Goal: Task Accomplishment & Management: Complete application form

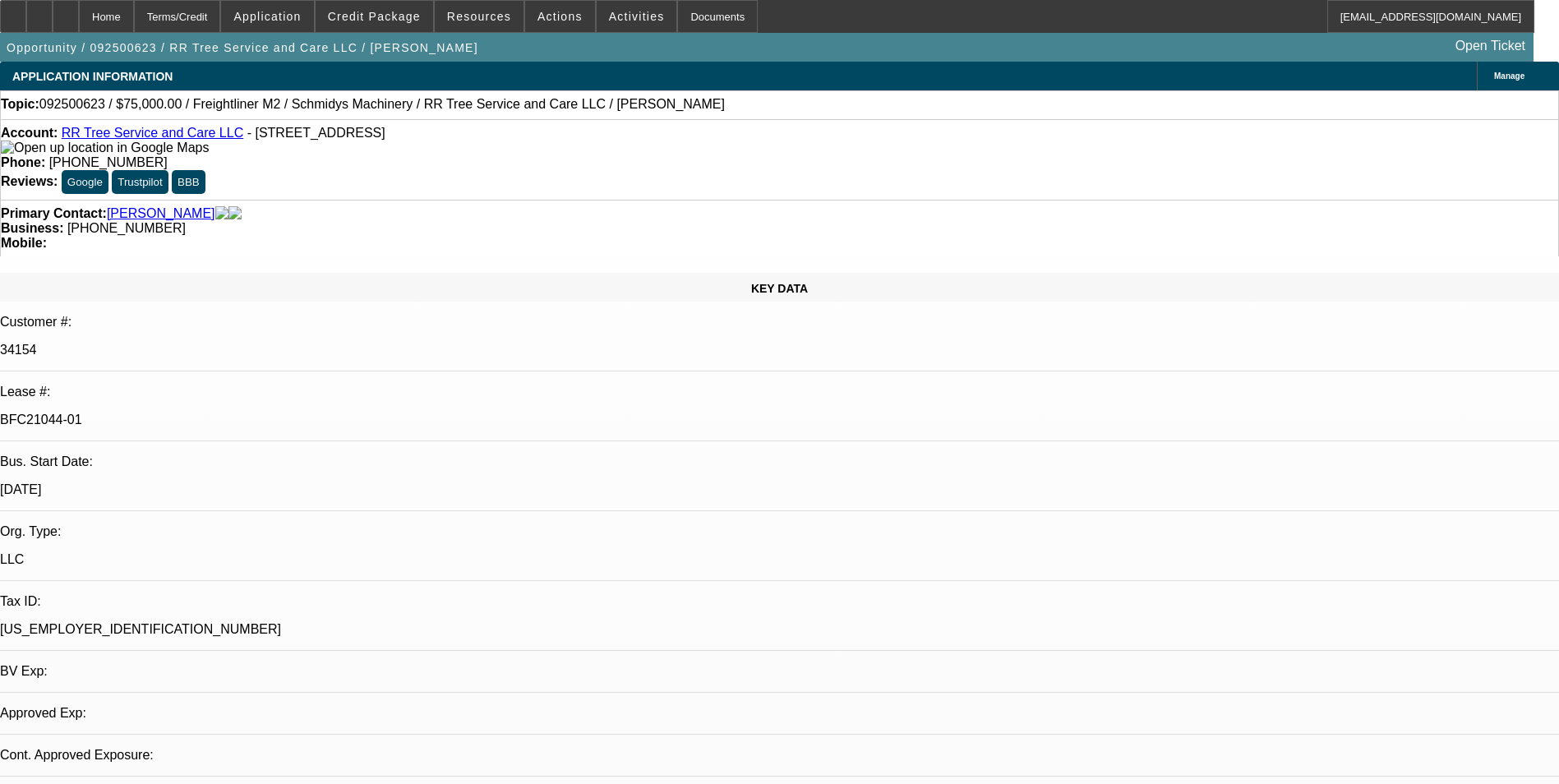
select select "0"
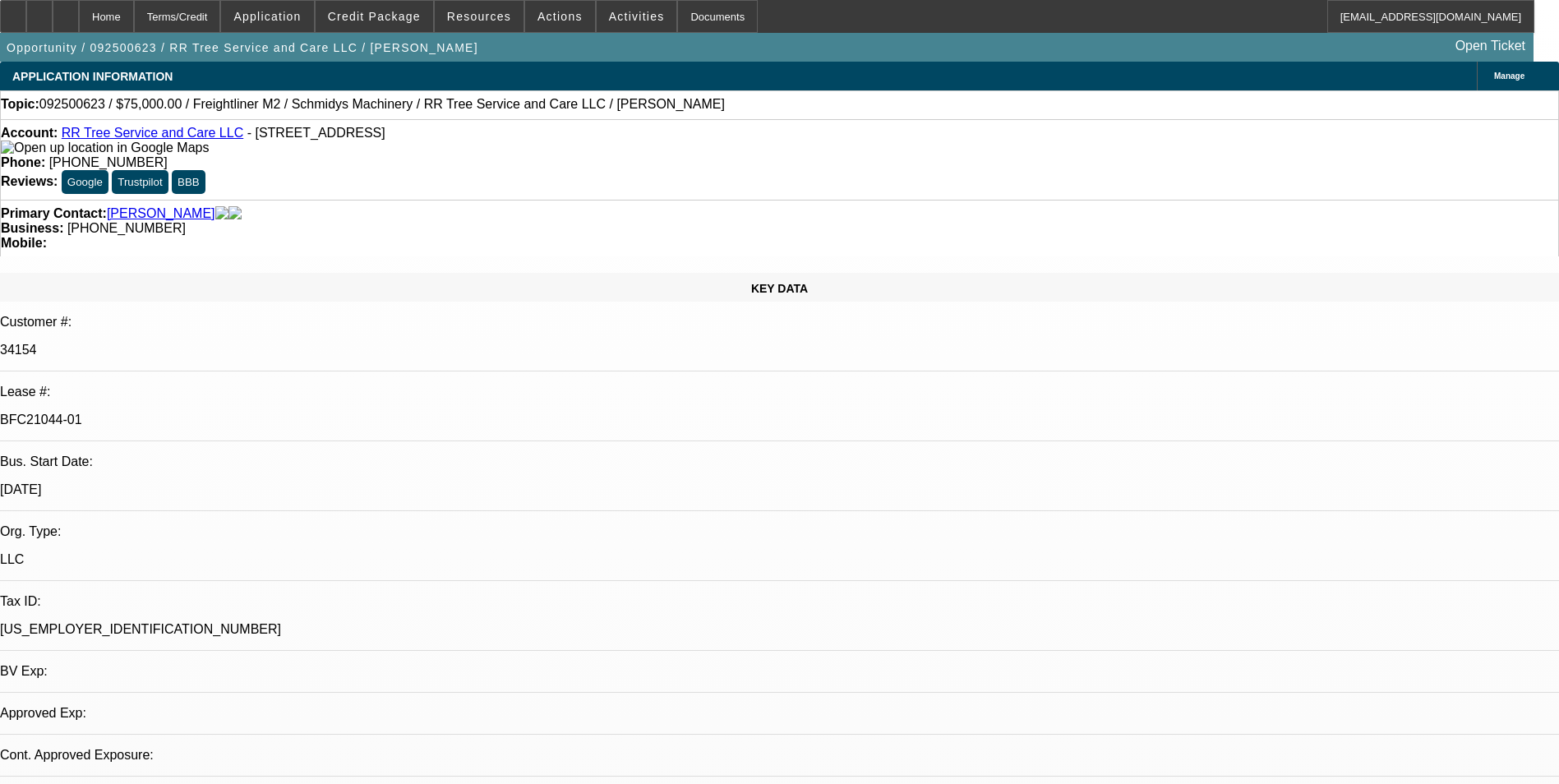
select select "0"
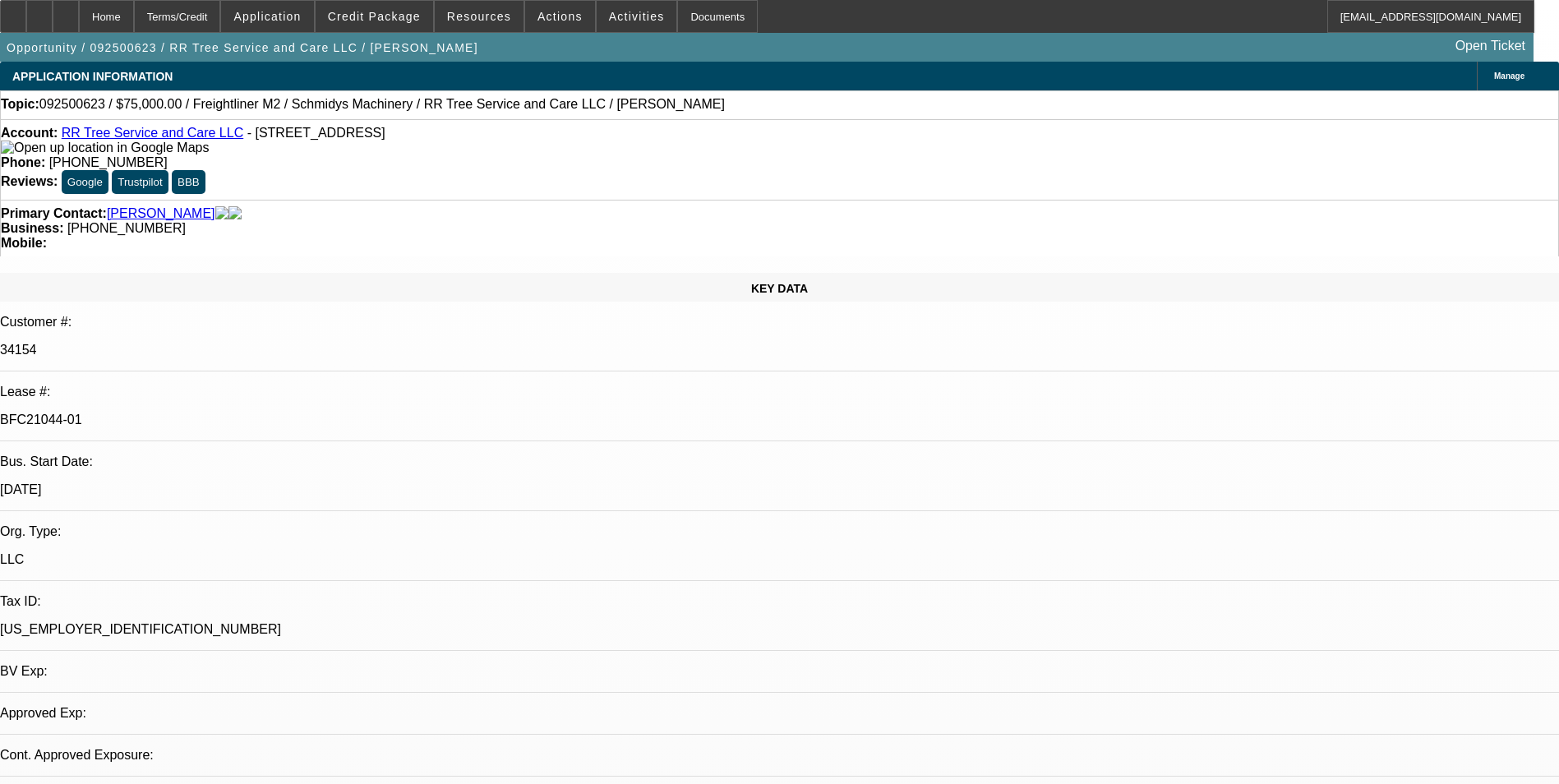
select select "0"
select select "1"
select select "3"
select select "6"
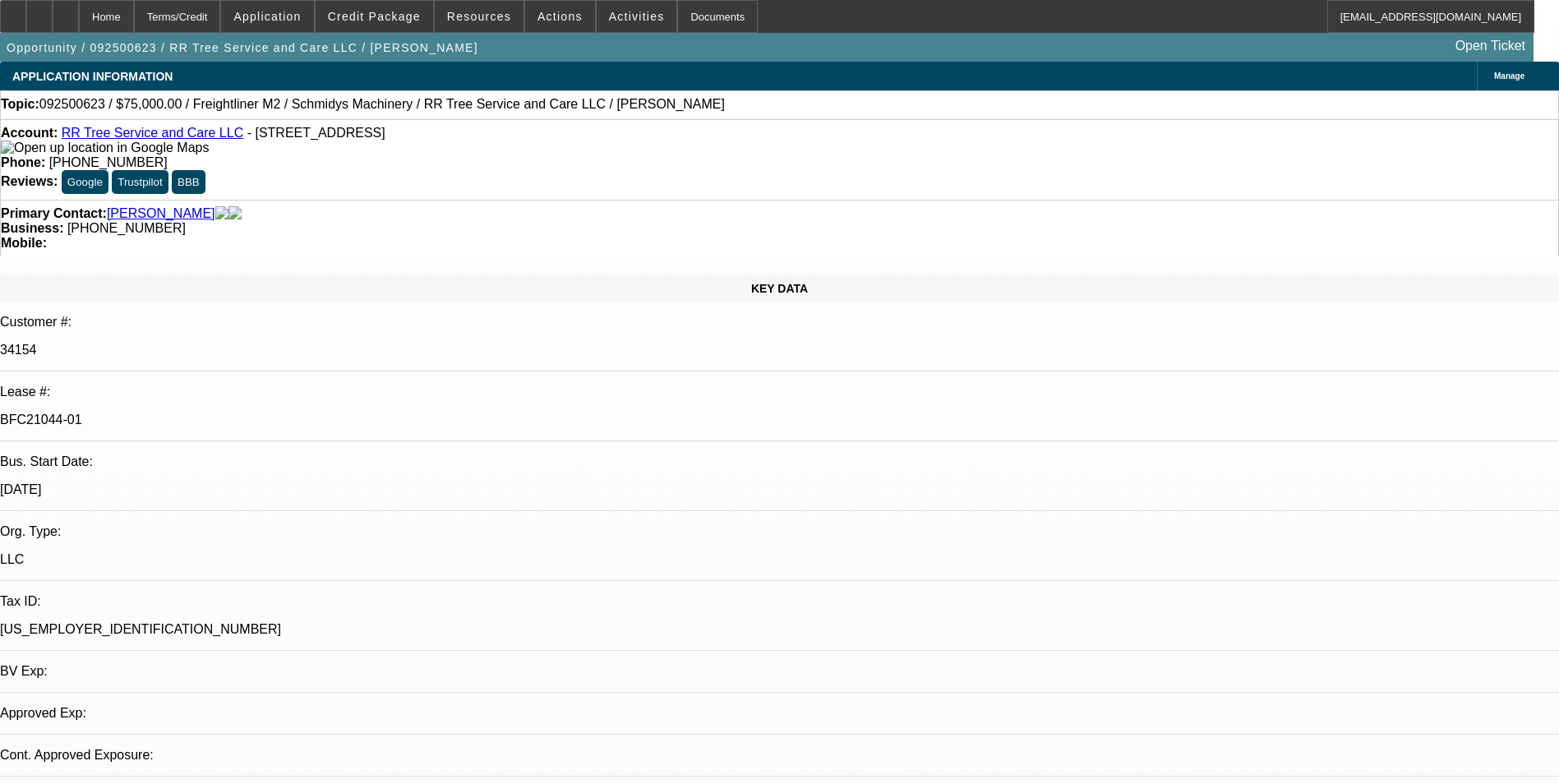
select select "1"
select select "3"
select select "6"
select select "1"
select select "2"
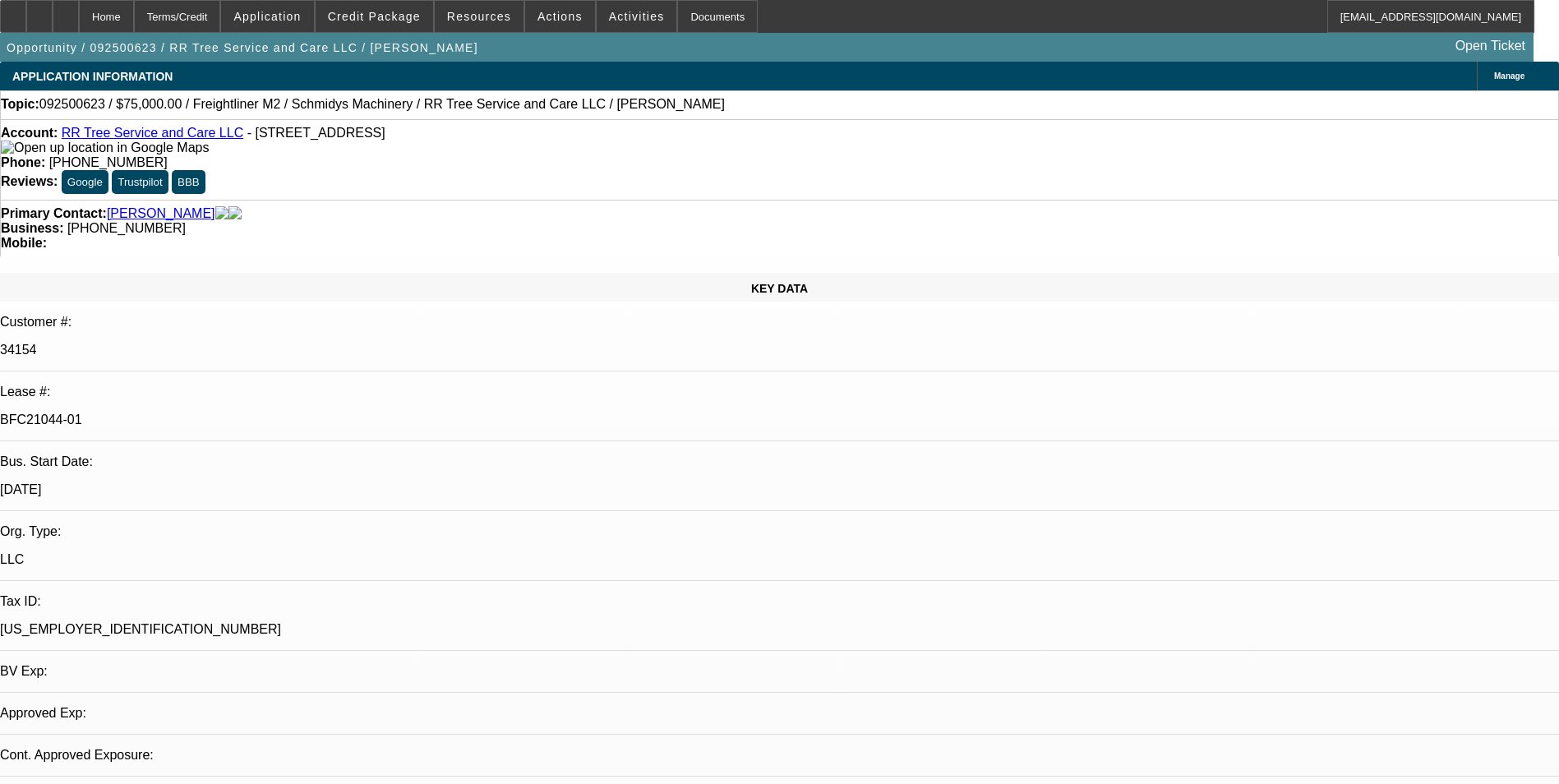
select select "6"
select select "1"
select select "6"
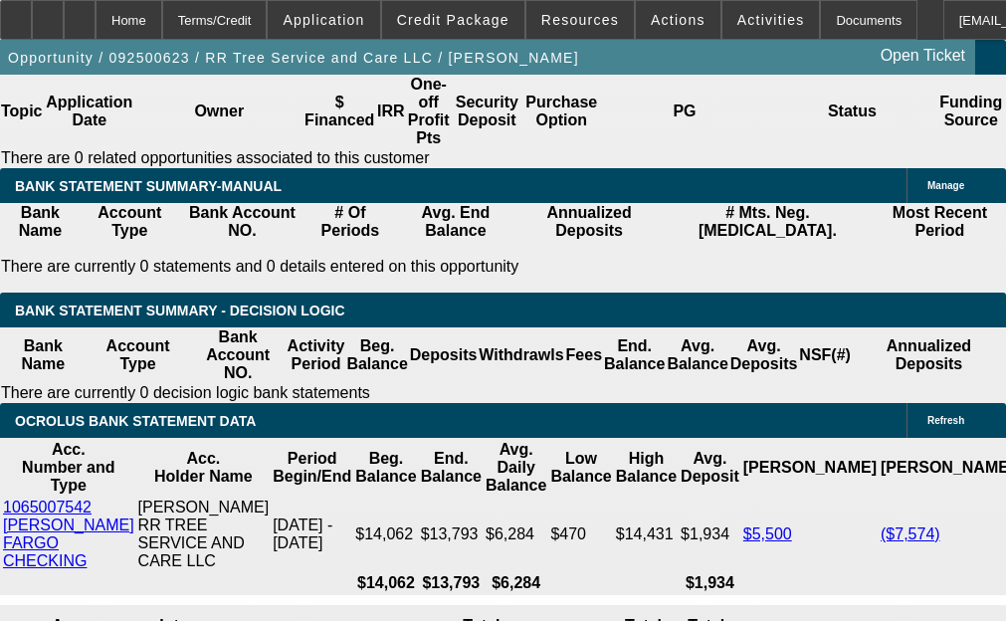
scroll to position [4178, 0]
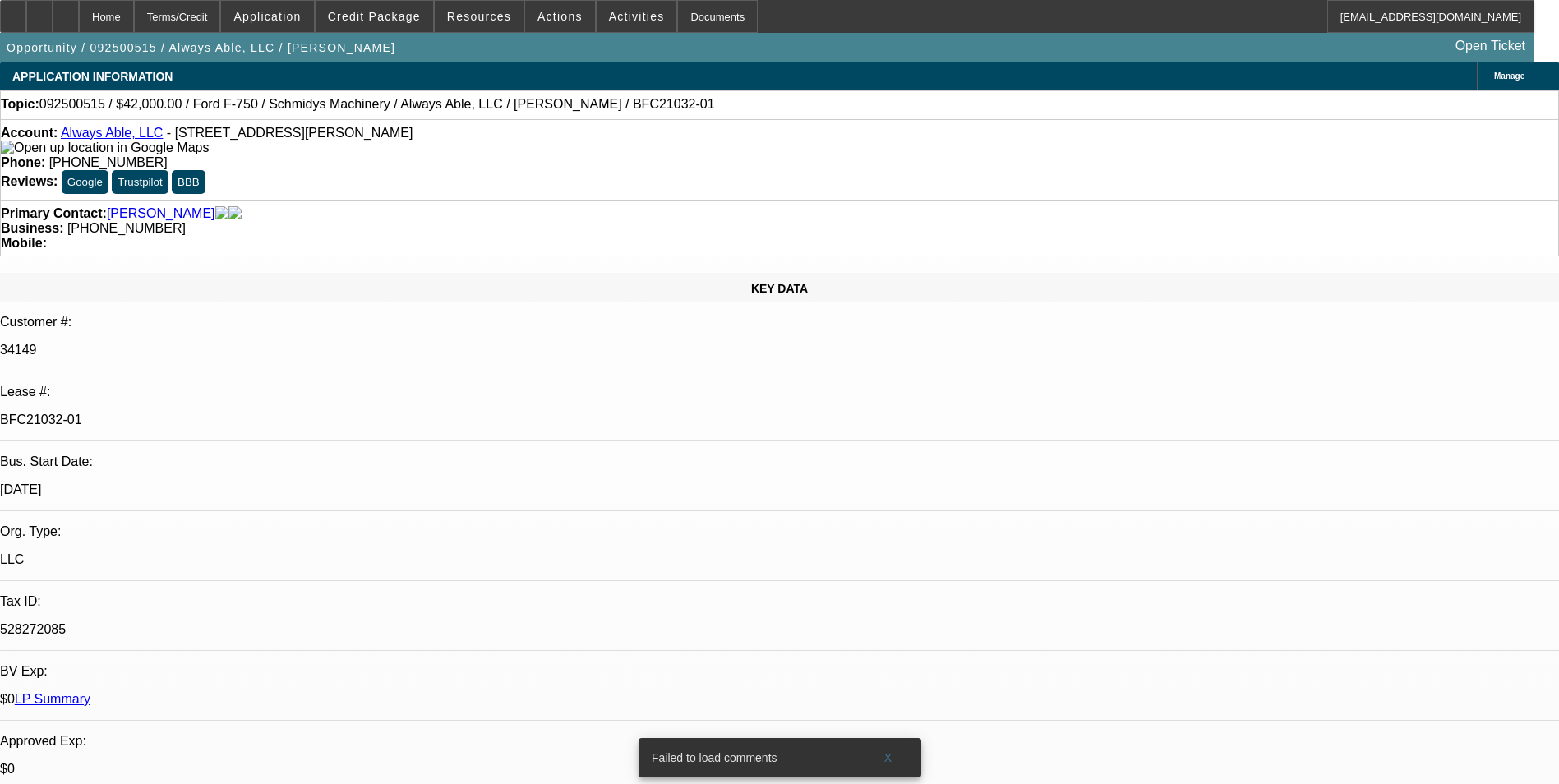
select select "0"
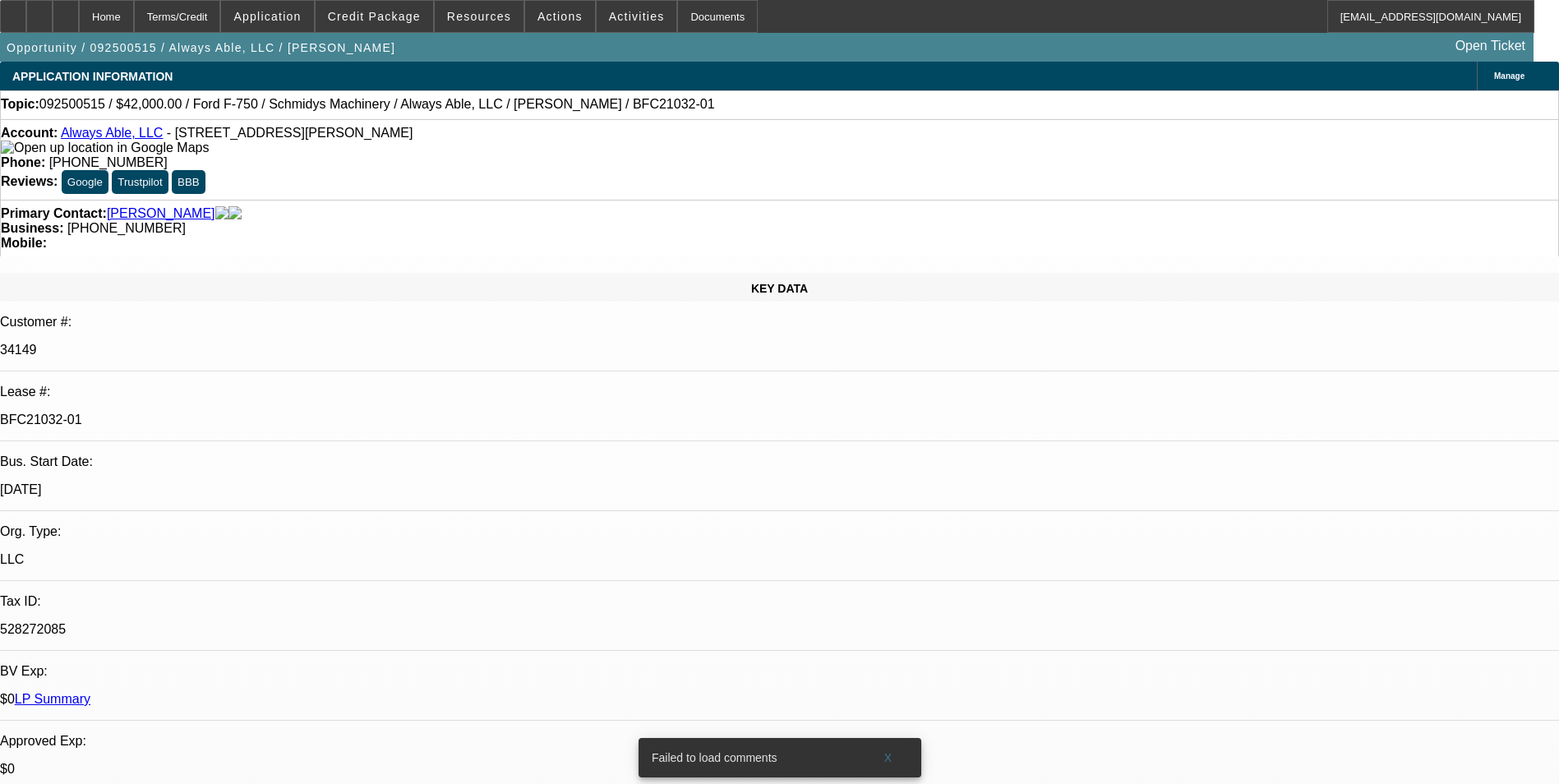
select select "0"
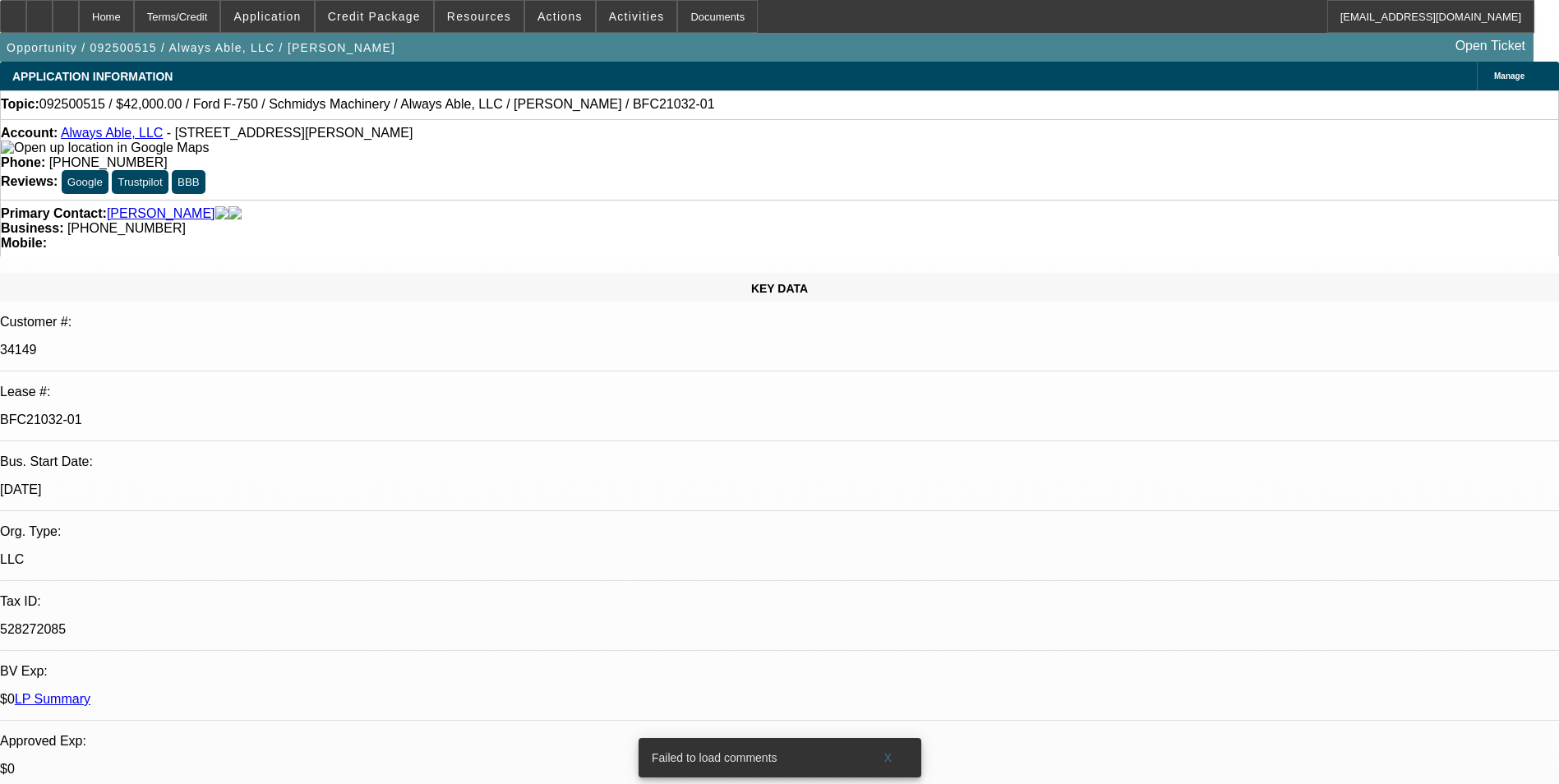
select select "0"
select select "1"
select select "6"
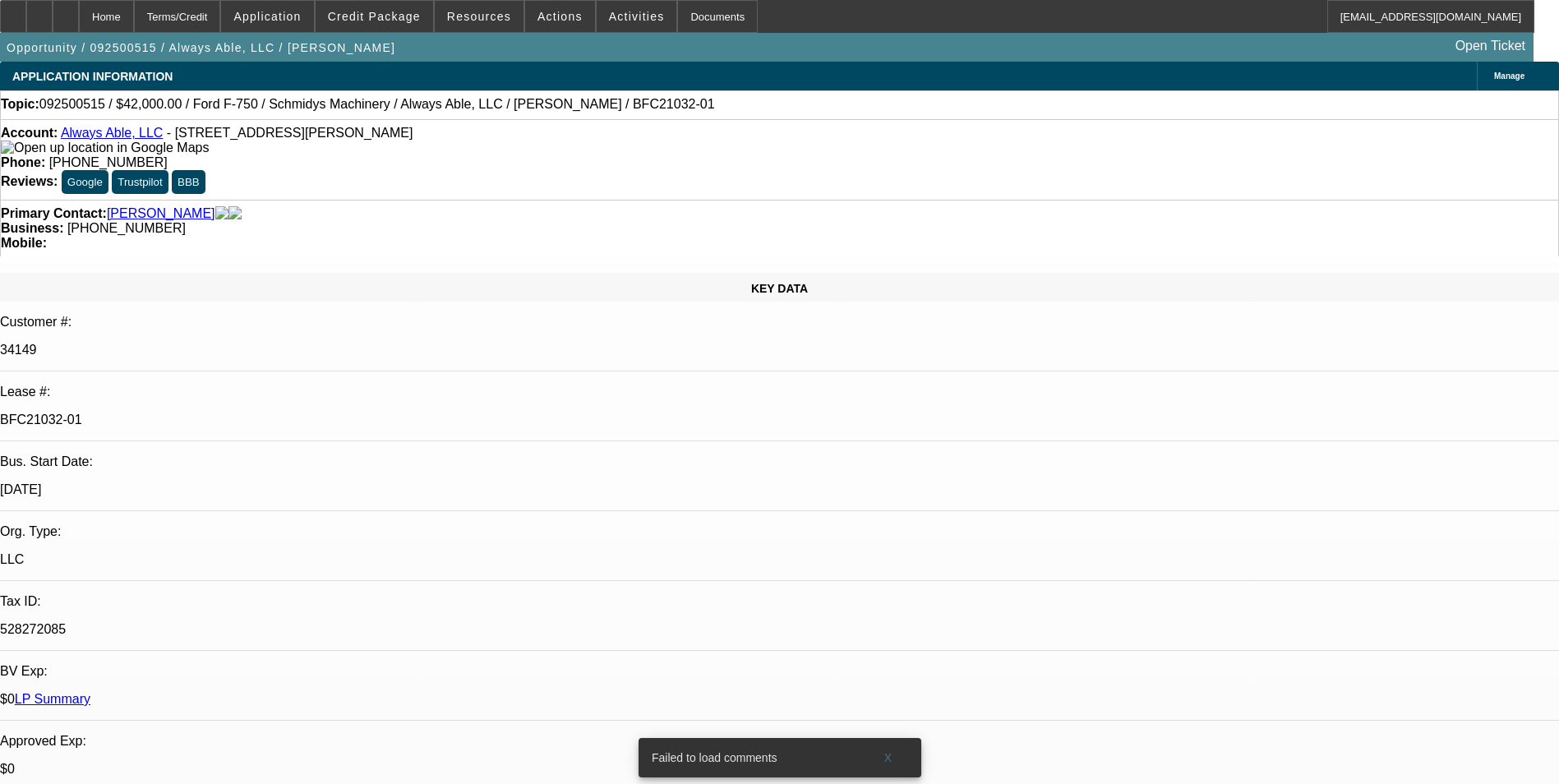
select select "1"
select select "6"
select select "1"
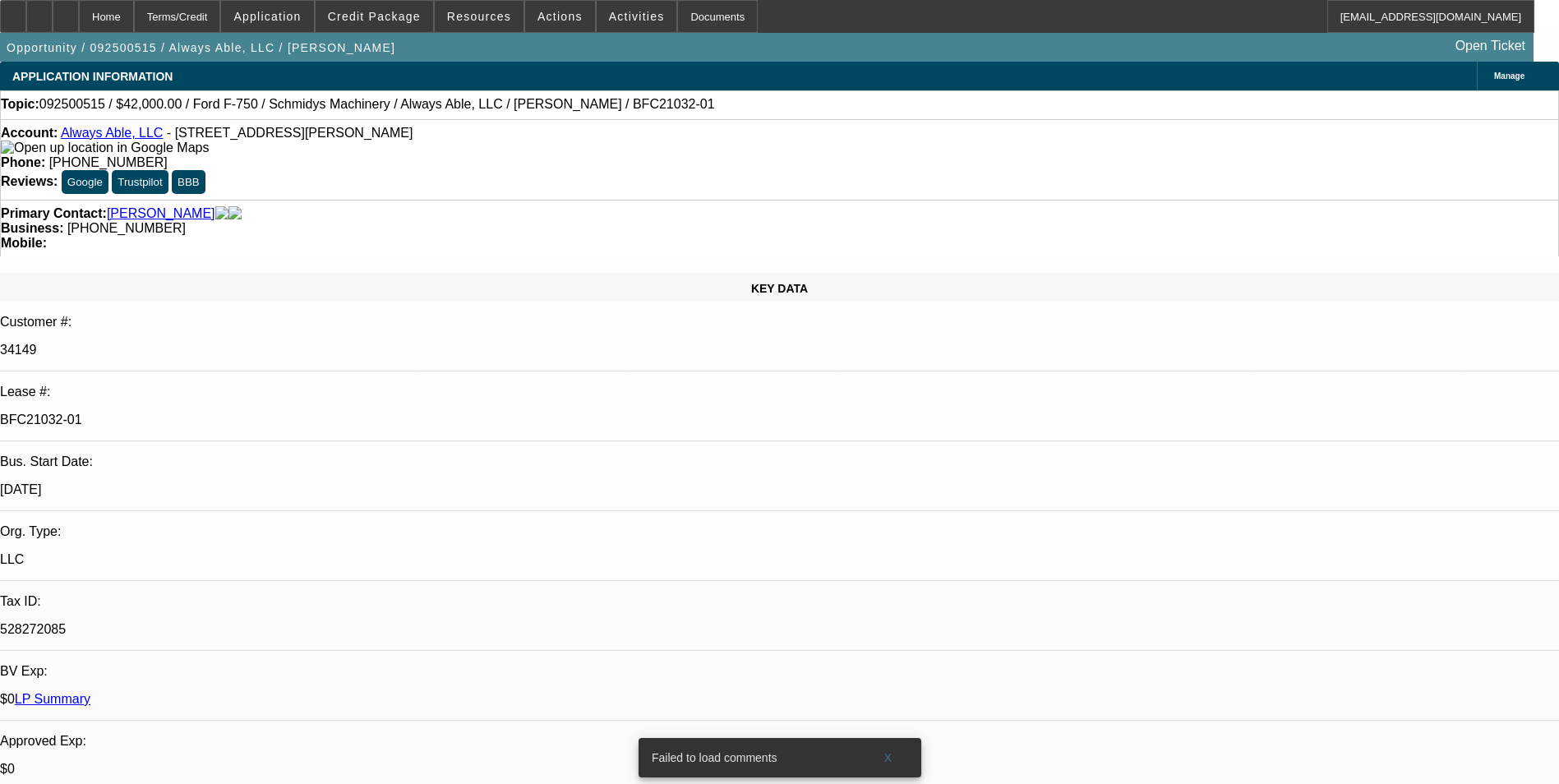
select select "6"
select select "1"
select select "6"
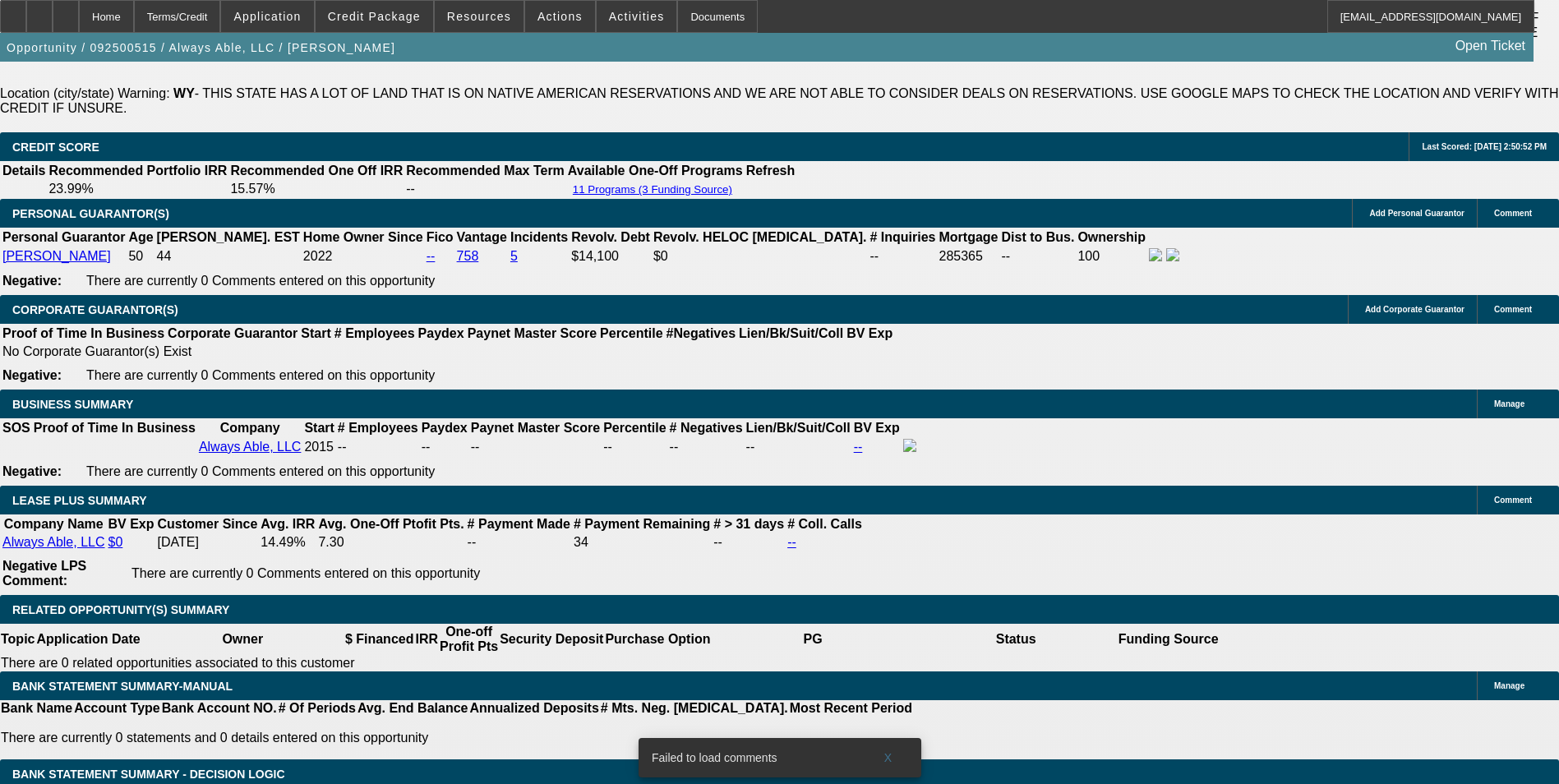
scroll to position [2711, 0]
